Goal: Task Accomplishment & Management: Manage account settings

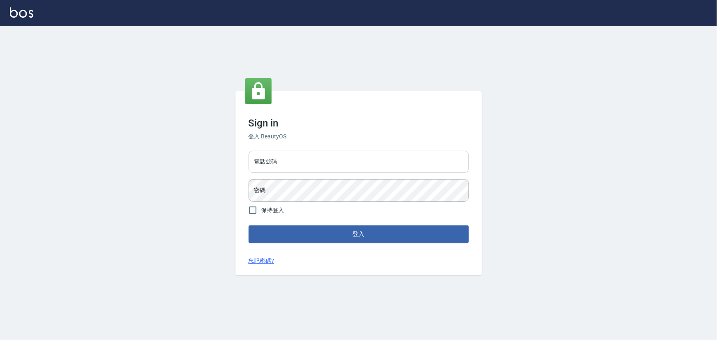
click at [341, 165] on input "電話號碼" at bounding box center [359, 162] width 220 height 22
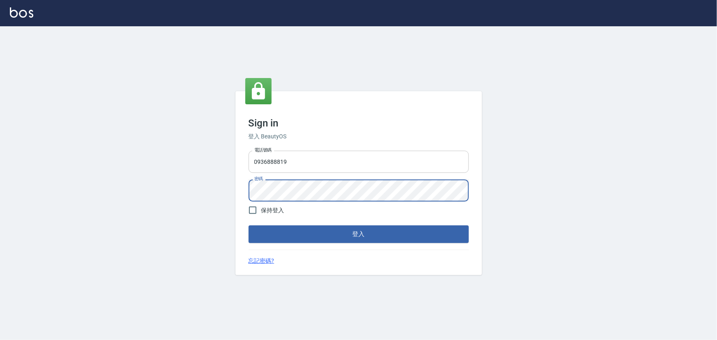
click at [288, 165] on input "0936888819" at bounding box center [359, 162] width 220 height 22
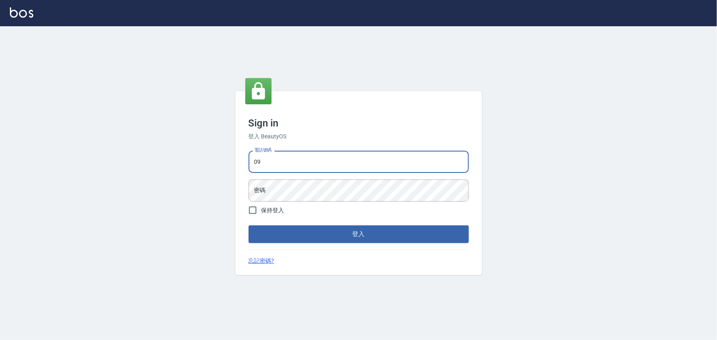
type input "0"
click at [281, 157] on input "電話號碼" at bounding box center [359, 162] width 220 height 22
click at [352, 168] on input "電話號碼" at bounding box center [359, 162] width 220 height 22
click at [308, 159] on input "29577977" at bounding box center [359, 162] width 220 height 22
type input "29572957"
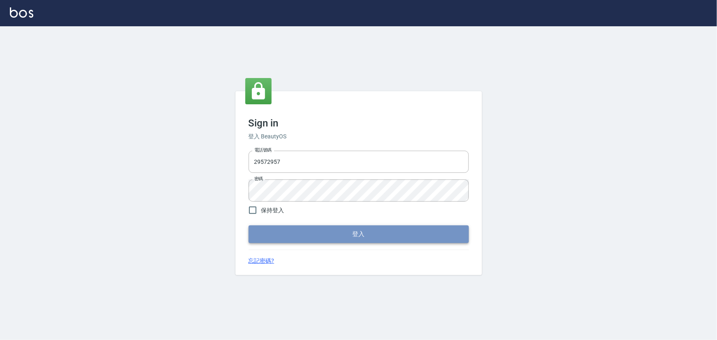
click at [320, 236] on button "登入" at bounding box center [359, 234] width 220 height 17
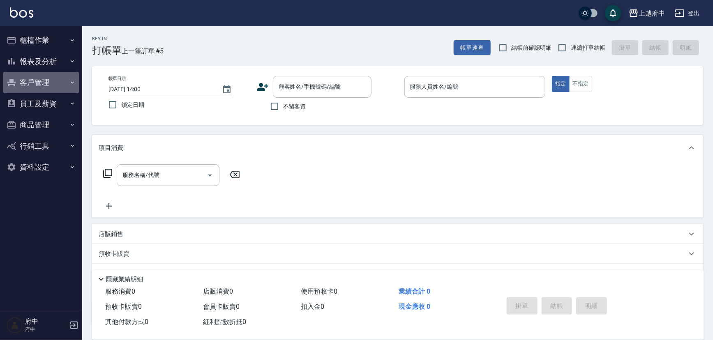
click at [43, 78] on button "客戶管理" at bounding box center [41, 82] width 76 height 21
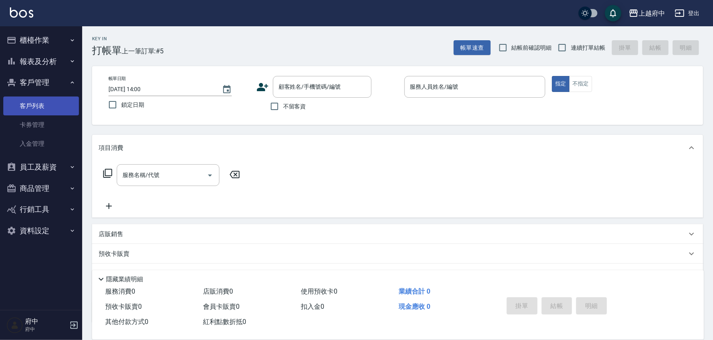
click at [66, 99] on link "客戶列表" at bounding box center [41, 106] width 76 height 19
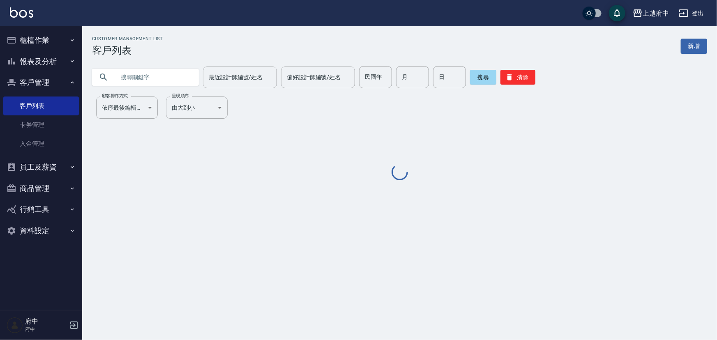
click at [140, 76] on input "text" at bounding box center [153, 77] width 77 height 22
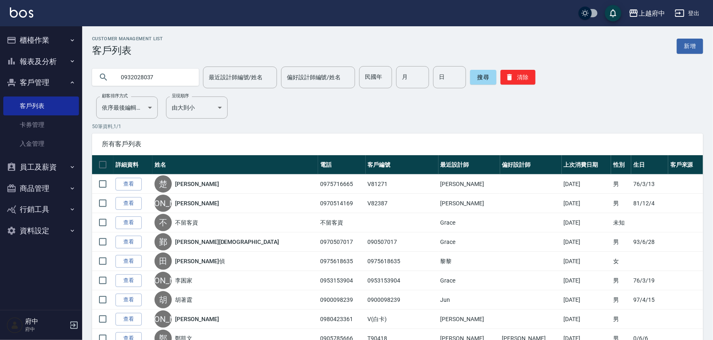
type input "0932028037"
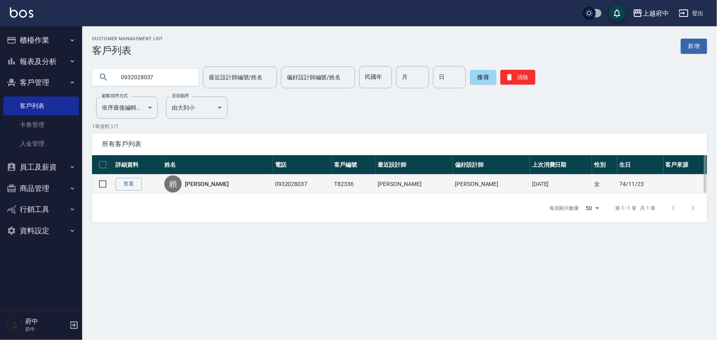
click at [200, 180] on link "[PERSON_NAME]" at bounding box center [207, 184] width 44 height 8
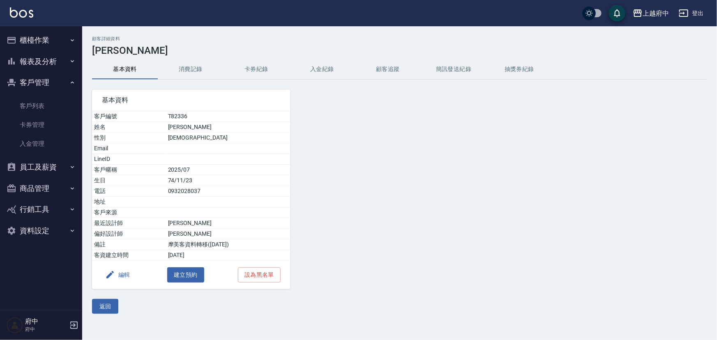
click at [200, 69] on button "消費記錄" at bounding box center [191, 70] width 66 height 20
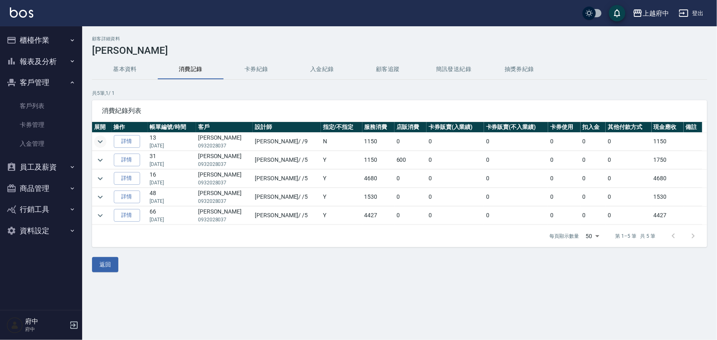
click at [97, 145] on icon "expand row" at bounding box center [100, 142] width 10 height 10
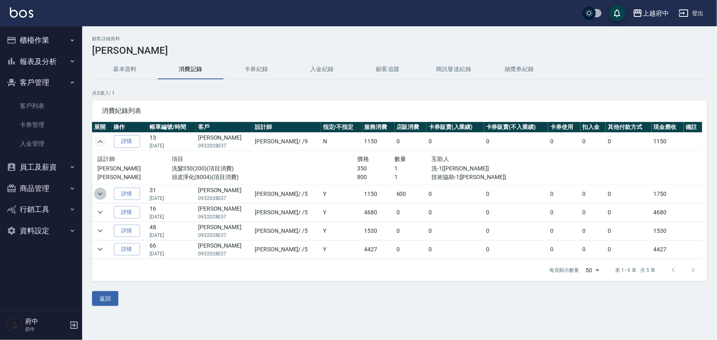
click at [101, 193] on icon "expand row" at bounding box center [100, 194] width 5 height 3
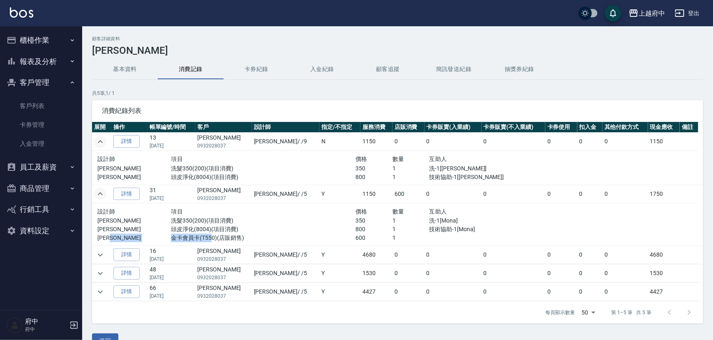
drag, startPoint x: 167, startPoint y: 240, endPoint x: 208, endPoint y: 237, distance: 41.2
click at [208, 237] on div "[PERSON_NAME] 金卡會員卡(T550)(店販銷售) 600 1" at bounding box center [318, 238] width 442 height 9
